Goal: Navigation & Orientation: Find specific page/section

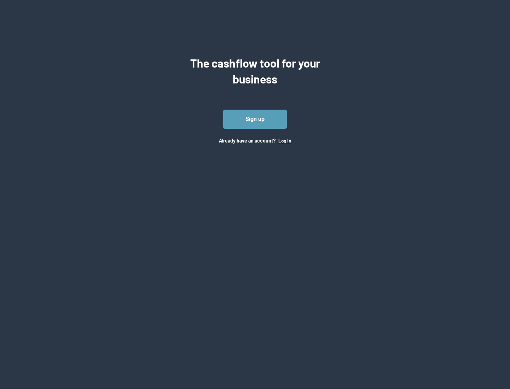
click at [284, 140] on button "Log In" at bounding box center [284, 141] width 13 height 6
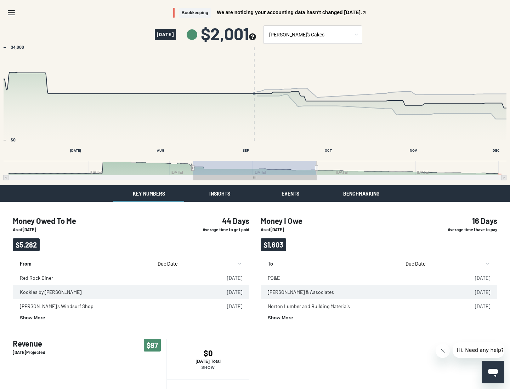
click at [219, 194] on button "Insights" at bounding box center [219, 193] width 71 height 17
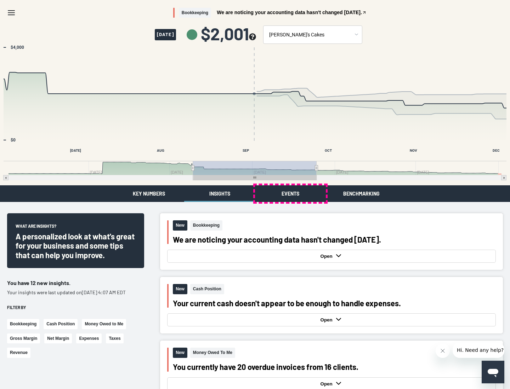
click at [290, 194] on button "Events" at bounding box center [290, 193] width 71 height 17
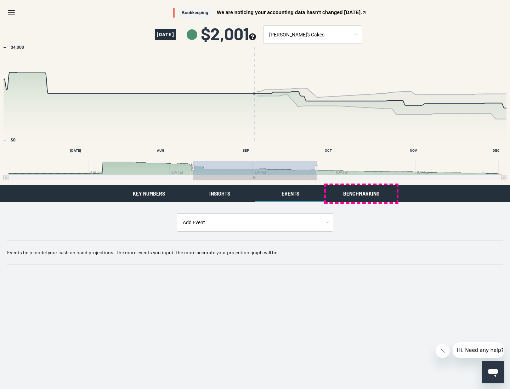
click at [361, 194] on button "Benchmarking" at bounding box center [361, 193] width 71 height 17
